Goal: Find specific page/section: Find specific page/section

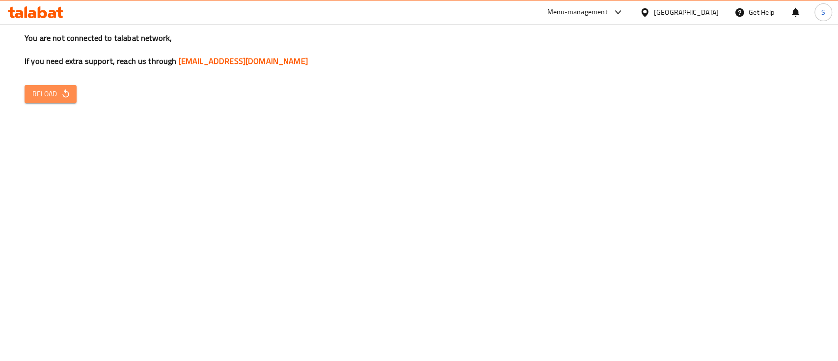
click at [63, 94] on icon "button" at bounding box center [66, 94] width 10 height 10
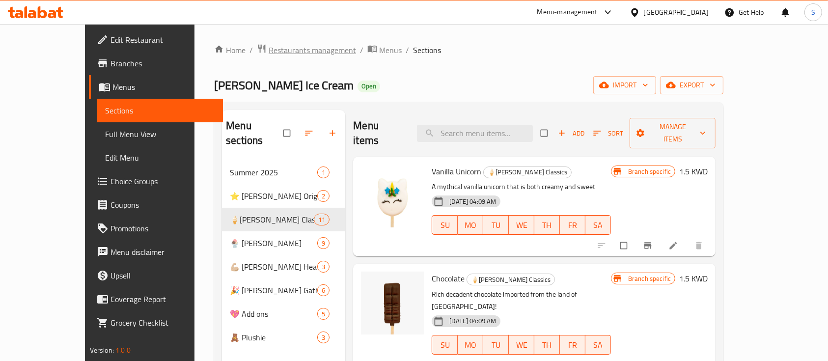
click at [269, 48] on span "Restaurants management" at bounding box center [312, 50] width 87 height 12
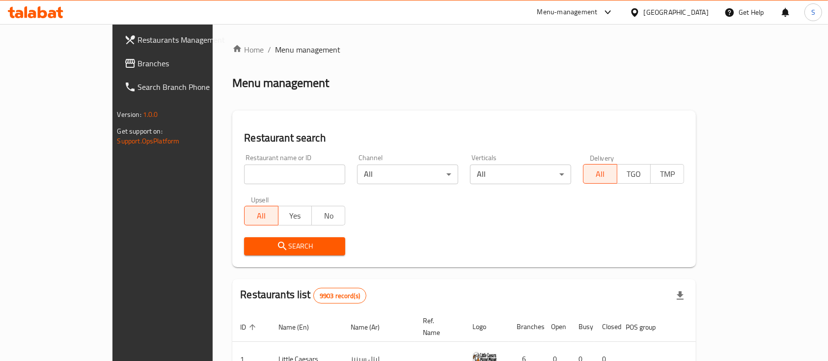
click at [238, 184] on div "Restaurant name or ID Restaurant name or ID" at bounding box center [294, 169] width 113 height 42
click at [244, 174] on input "search" at bounding box center [294, 175] width 101 height 20
paste input "7285"
type input "7285"
click at [252, 246] on span "Search" at bounding box center [294, 246] width 85 height 12
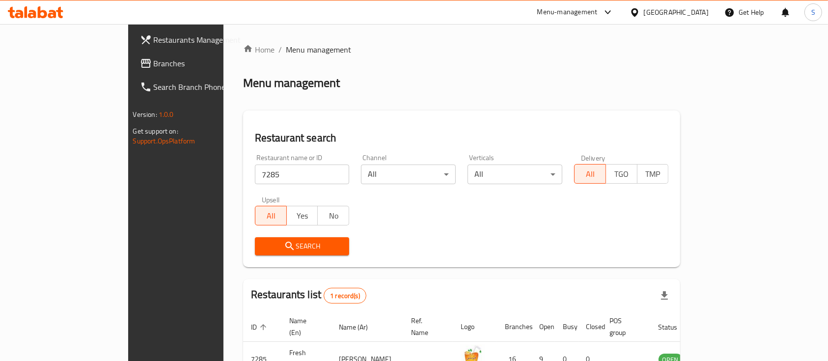
scroll to position [57, 0]
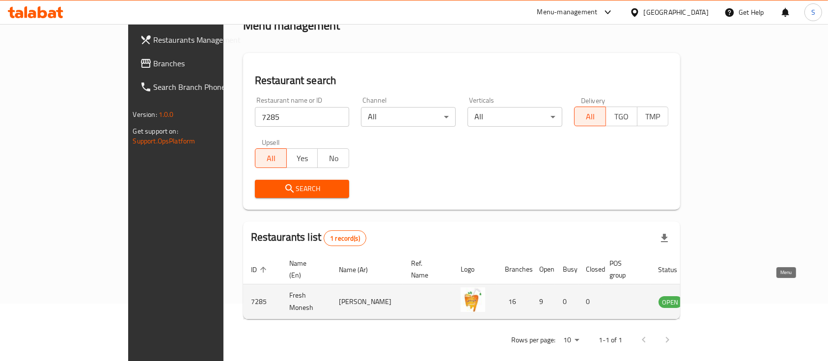
click at [728, 296] on link "enhanced table" at bounding box center [719, 302] width 18 height 12
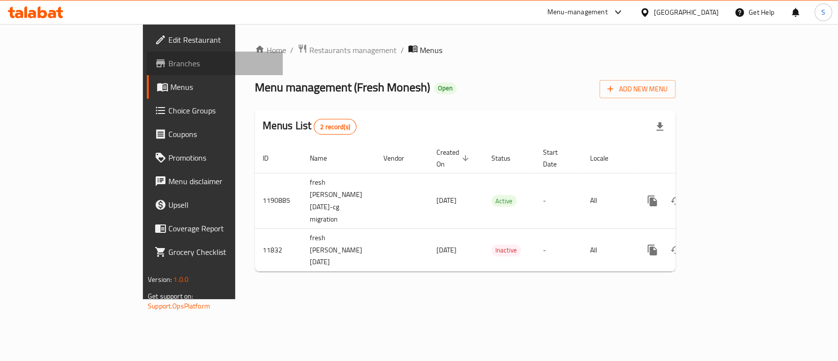
click at [168, 64] on span "Branches" at bounding box center [221, 63] width 107 height 12
